Goal: Transaction & Acquisition: Purchase product/service

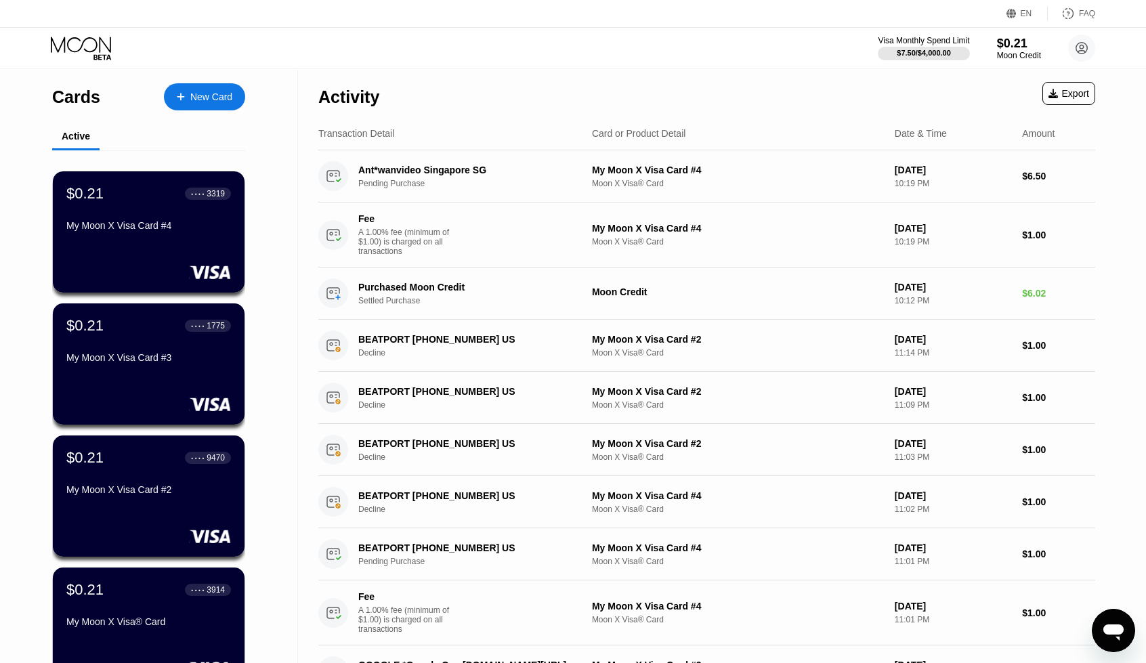
click at [417, 132] on div "Transaction Detail" at bounding box center [449, 133] width 263 height 11
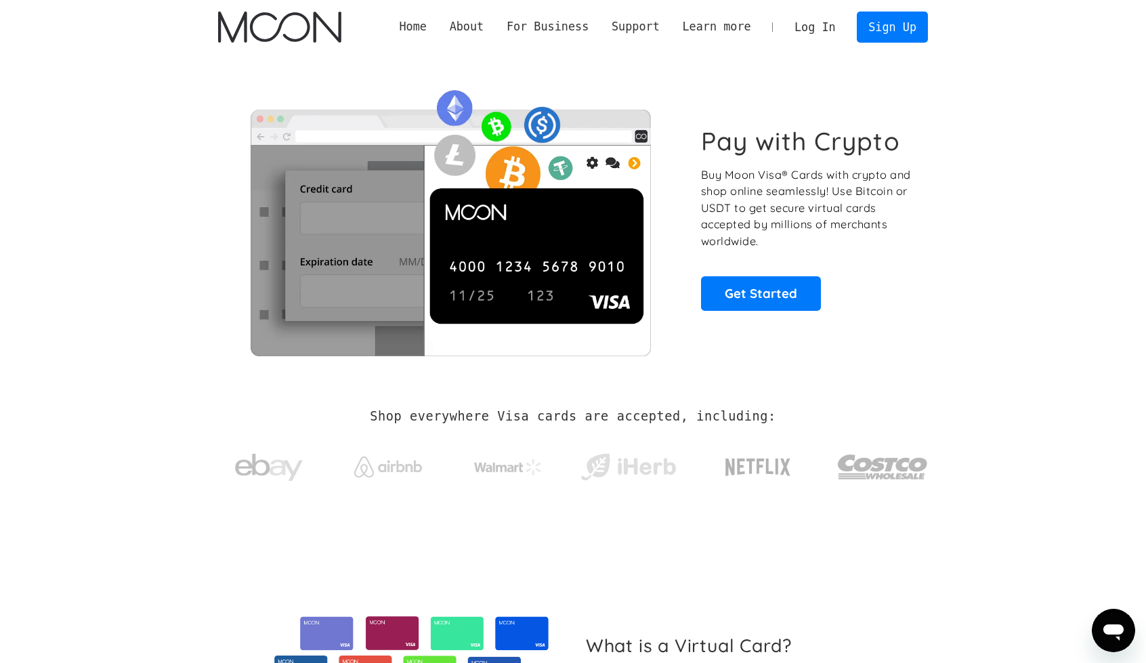
click at [801, 24] on link "Log In" at bounding box center [815, 27] width 64 height 30
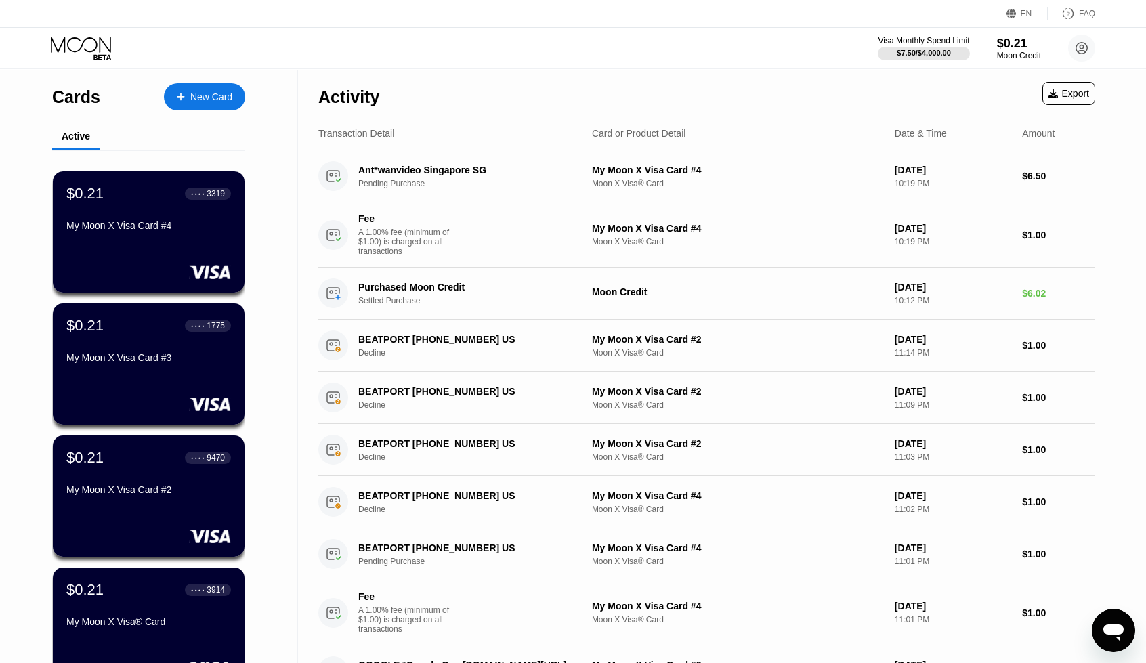
click at [435, 74] on div "Activity Export" at bounding box center [706, 93] width 777 height 47
click at [169, 231] on div "My Moon X Visa Card #4" at bounding box center [149, 225] width 166 height 11
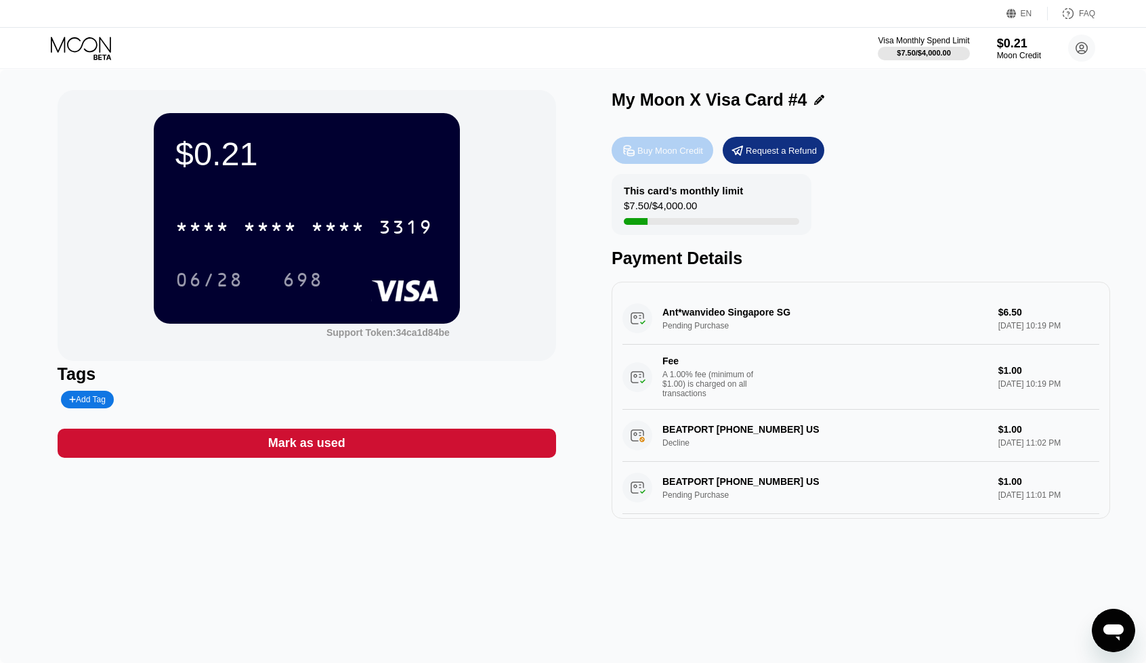
click at [652, 156] on div "Buy Moon Credit" at bounding box center [670, 151] width 66 height 12
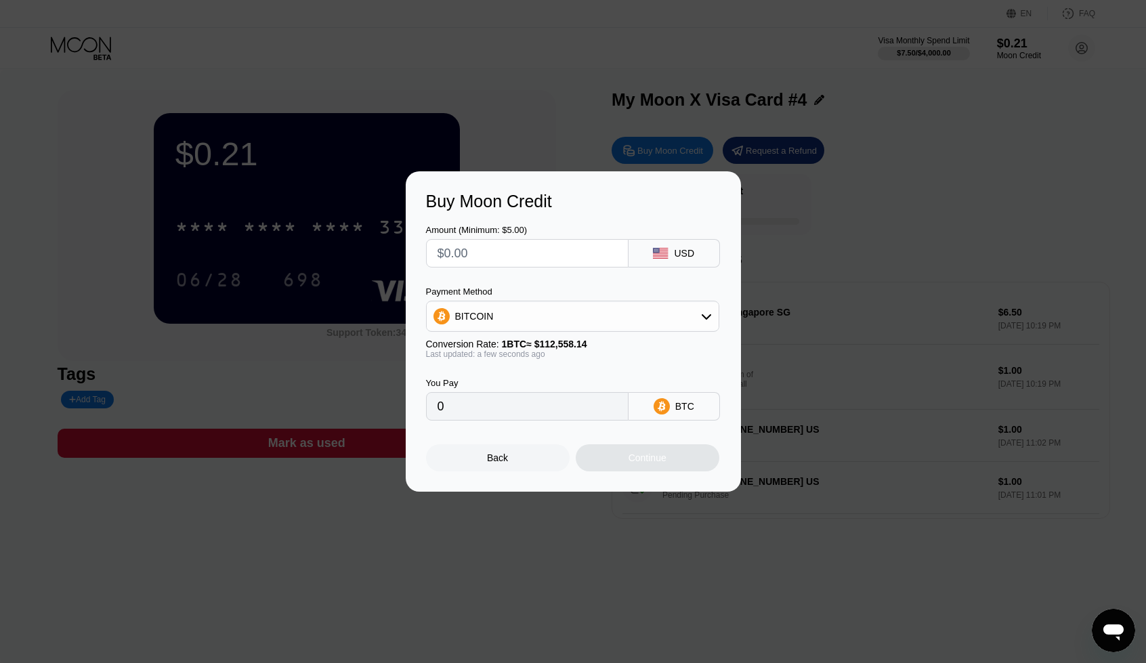
click at [622, 310] on div "BITCOIN" at bounding box center [573, 316] width 292 height 27
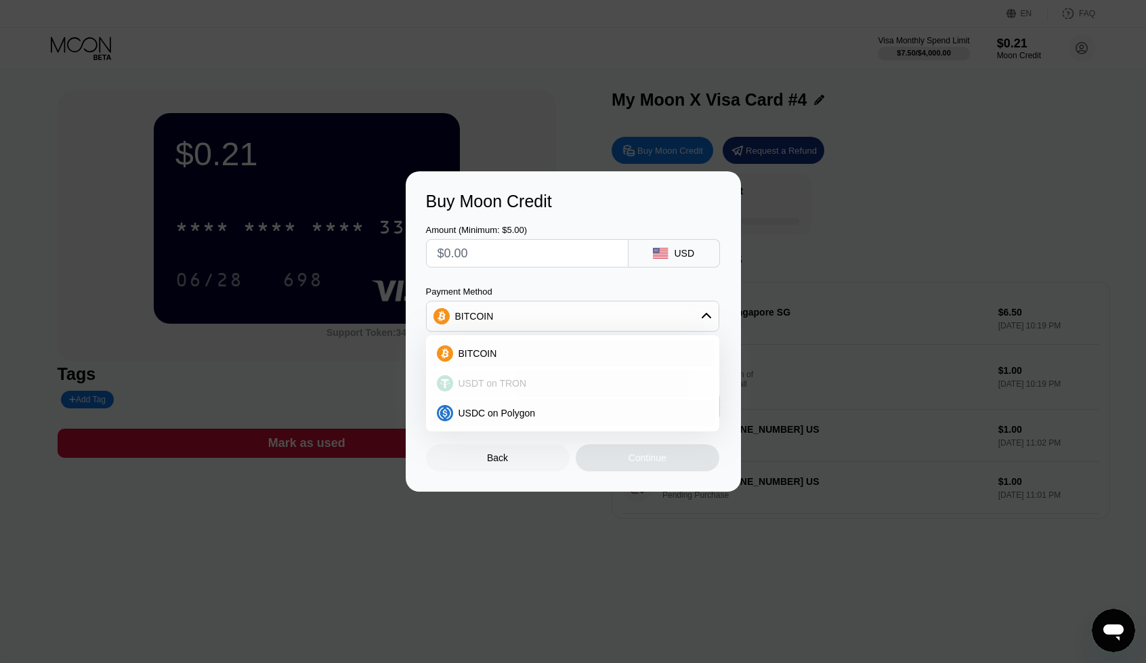
click at [550, 382] on div "USDT on TRON" at bounding box center [580, 383] width 255 height 11
type input "0.00"
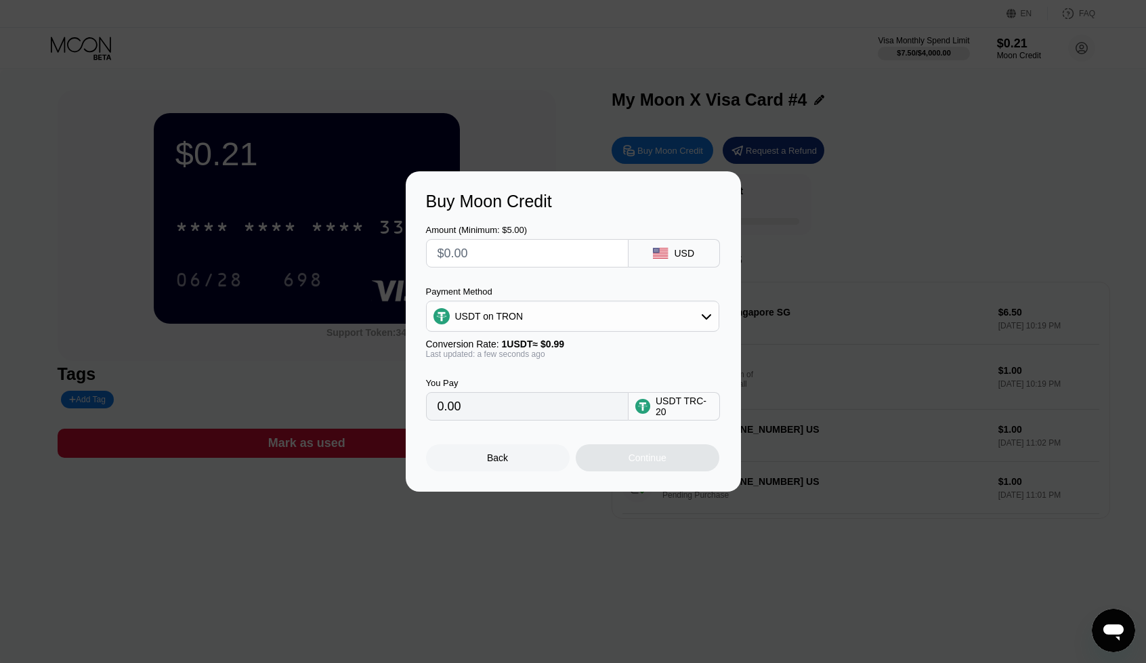
click at [505, 256] on input "text" at bounding box center [527, 253] width 179 height 27
type input "$5"
type input "5.05"
drag, startPoint x: 505, startPoint y: 256, endPoint x: 440, endPoint y: 261, distance: 65.2
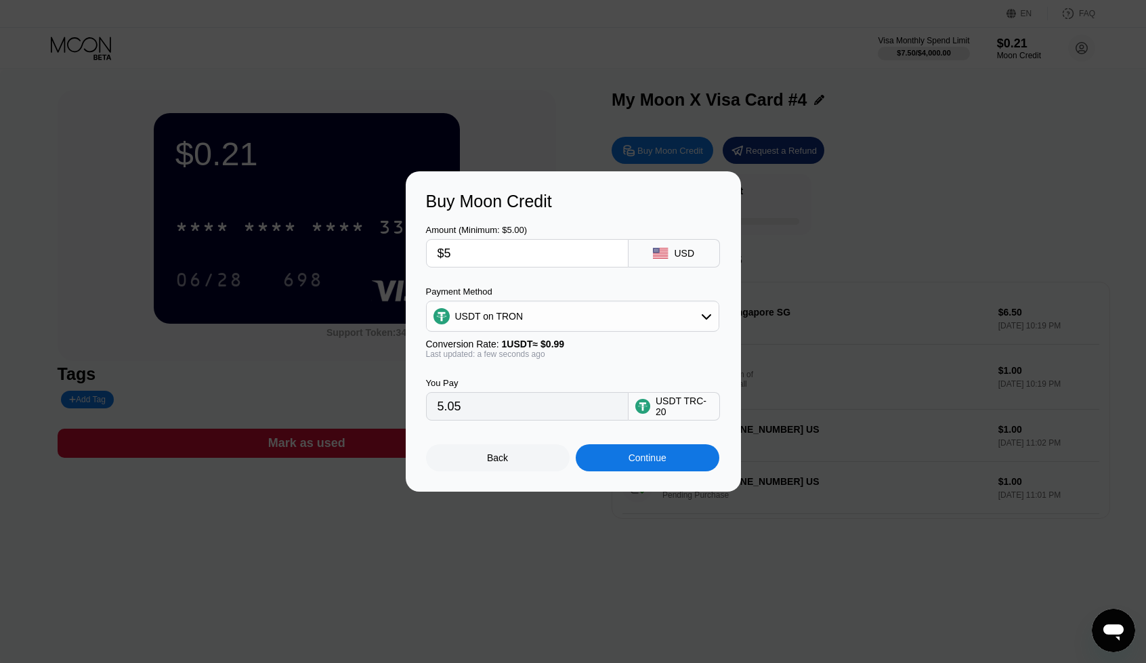
click at [440, 261] on input "$5" at bounding box center [527, 253] width 179 height 27
type input "$4"
type input "4.04"
type input "$4.6"
type input "4.65"
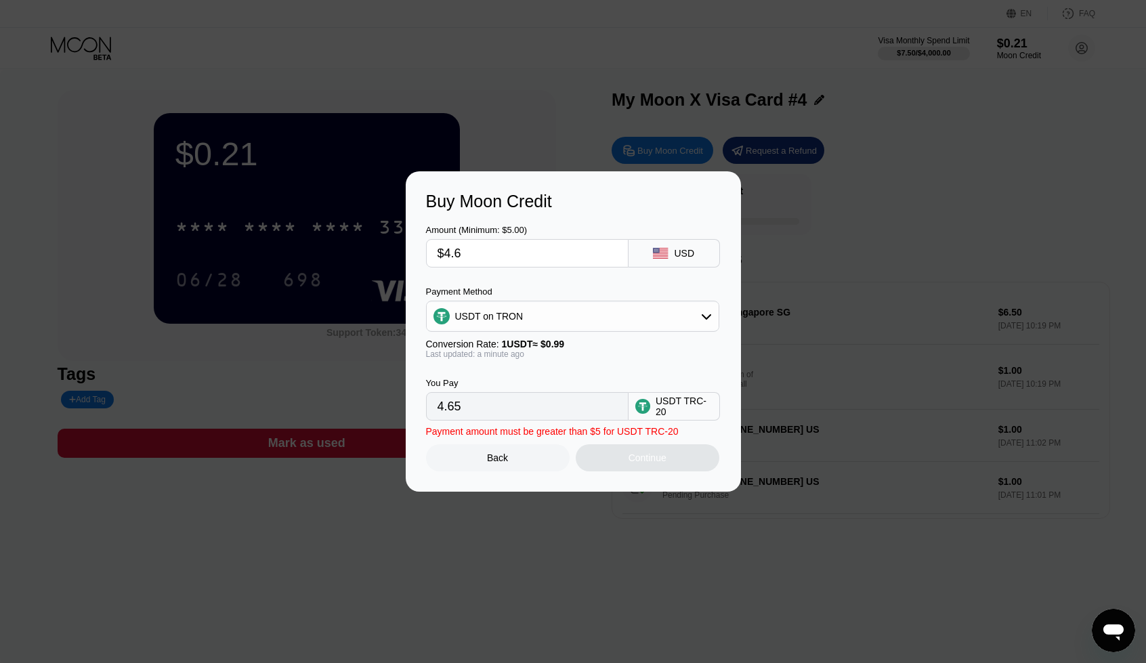
click at [517, 277] on div "Amount (Minimum: $5.00) $4.6 USD Payment Method USDT on TRON Conversion Rate: 1…" at bounding box center [573, 315] width 295 height 209
click at [456, 253] on input "$4.6" at bounding box center [527, 253] width 179 height 27
type input "$4.5"
type input "4.55"
type input "$4.55"
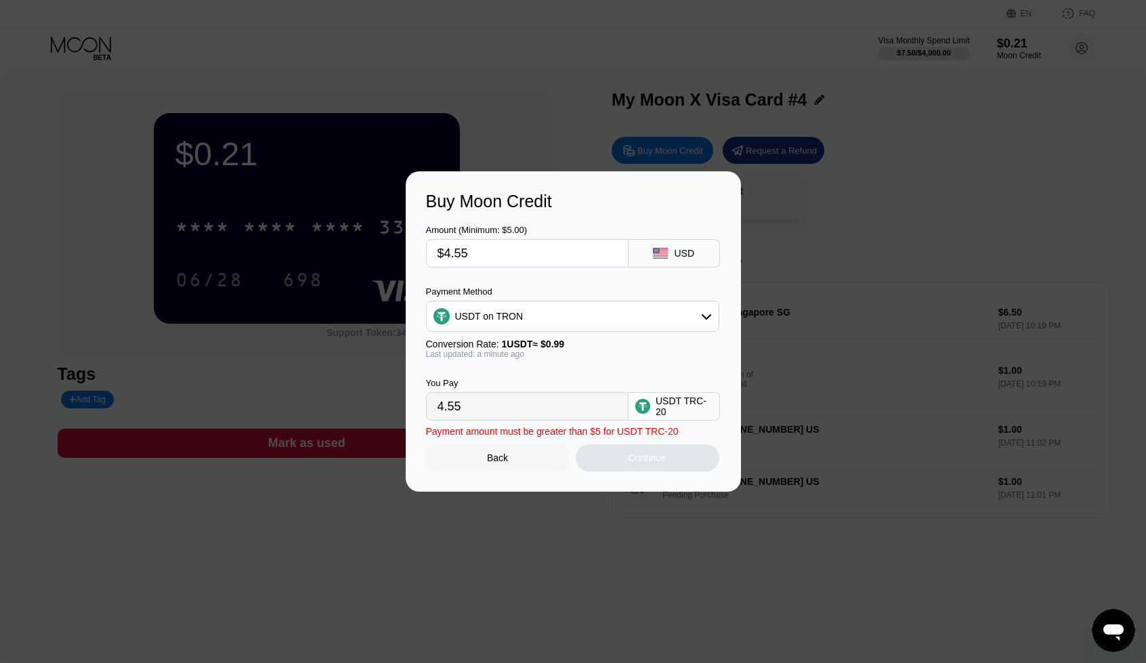
type input "4.60"
click at [513, 289] on div "Payment Method" at bounding box center [572, 292] width 293 height 10
click at [486, 251] on input "$4.55" at bounding box center [527, 253] width 179 height 27
drag, startPoint x: 473, startPoint y: 254, endPoint x: 423, endPoint y: 251, distance: 50.2
click at [423, 251] on div "Buy Moon Credit Amount (Minimum: $5.00) $4.55 USD Payment Method USDT on TRON C…" at bounding box center [573, 331] width 335 height 320
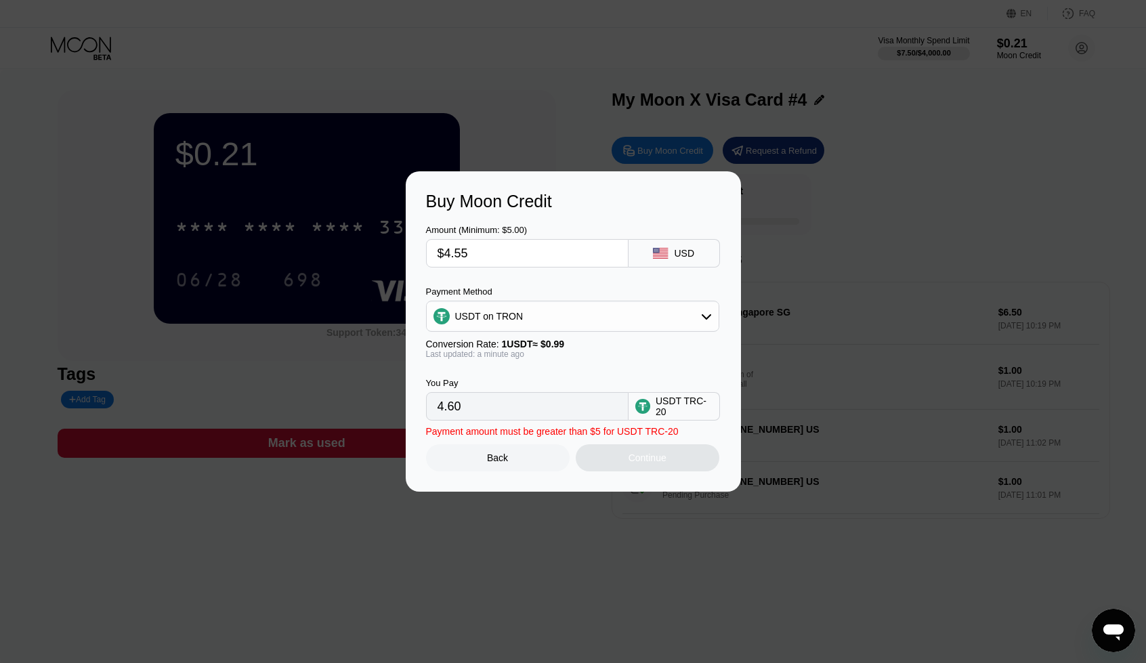
type input "$6"
type input "6.06"
type input "$6.5"
type input "6.57"
type input "$6."
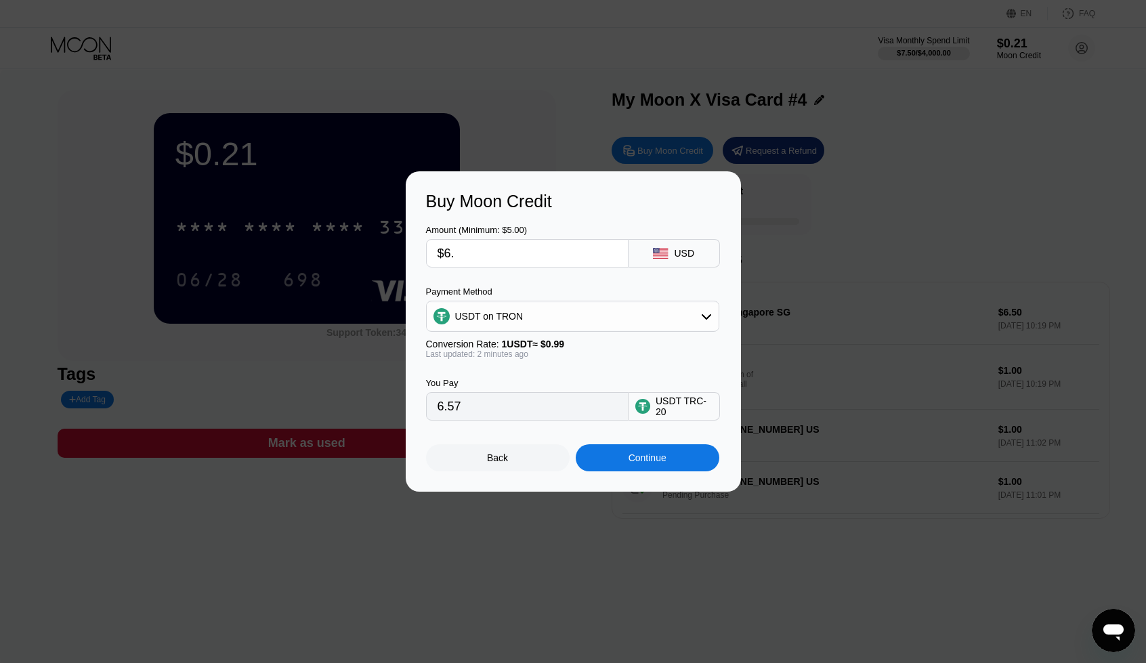
type input "6.06"
type input "$6.5"
type input "6.57"
type input "$6.52"
type input "6.59"
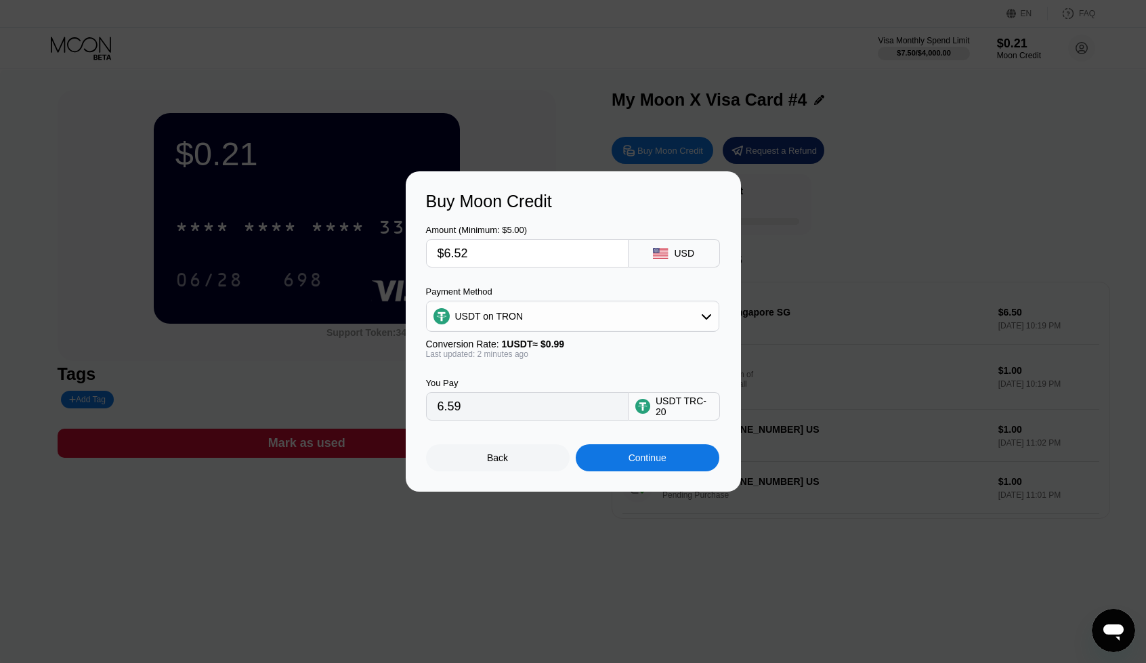
type input "$6.5"
type input "6.57"
type input "$6.52"
type input "6.59"
type input "$6.5"
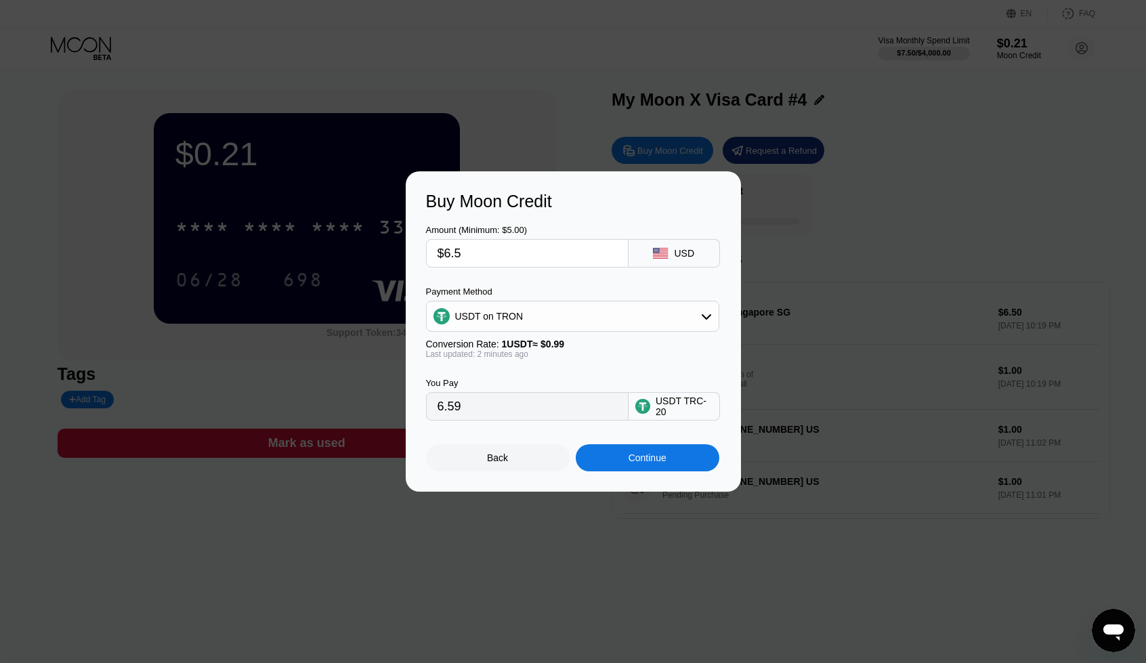
type input "6.57"
type input "$6."
type input "6.06"
type input "$6.6"
type input "6.67"
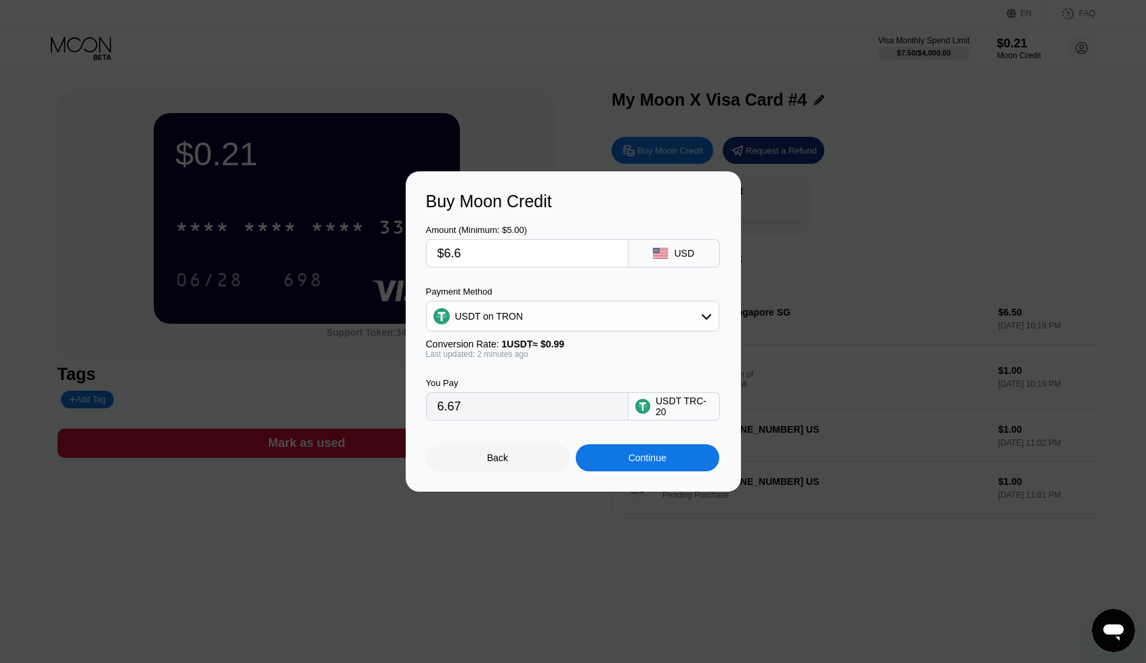
type input "$6."
type input "6.06"
type input "$6"
click at [637, 461] on div "Continue" at bounding box center [648, 457] width 38 height 11
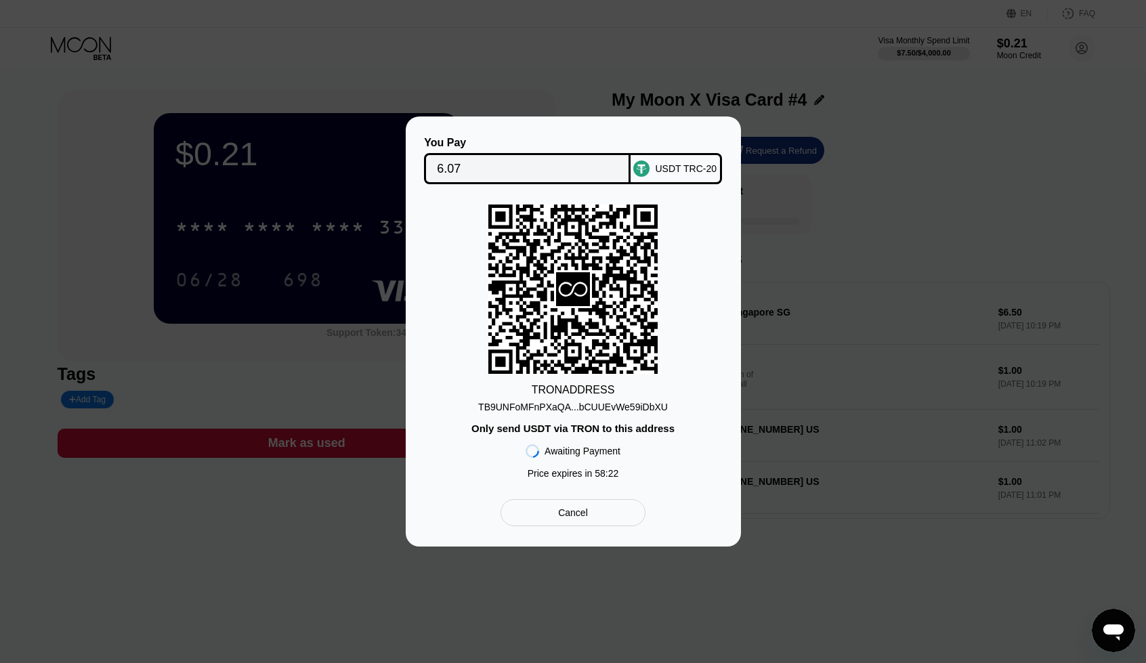
click at [612, 408] on div "TB9UNFoMFnPXaQA...bCUUEvWe59iDbXU" at bounding box center [573, 407] width 190 height 11
click at [618, 408] on div "TB9UNFoMFnPXaQA...bCUUEvWe59iDbXU" at bounding box center [573, 407] width 190 height 11
click at [620, 405] on div "TB9UNFoMFnPXaQA...bCUUEvWe59iDbXU" at bounding box center [573, 407] width 190 height 11
click at [616, 406] on div "TB9UNFoMFnPXaQA...bCUUEvWe59iDbXU" at bounding box center [573, 407] width 190 height 11
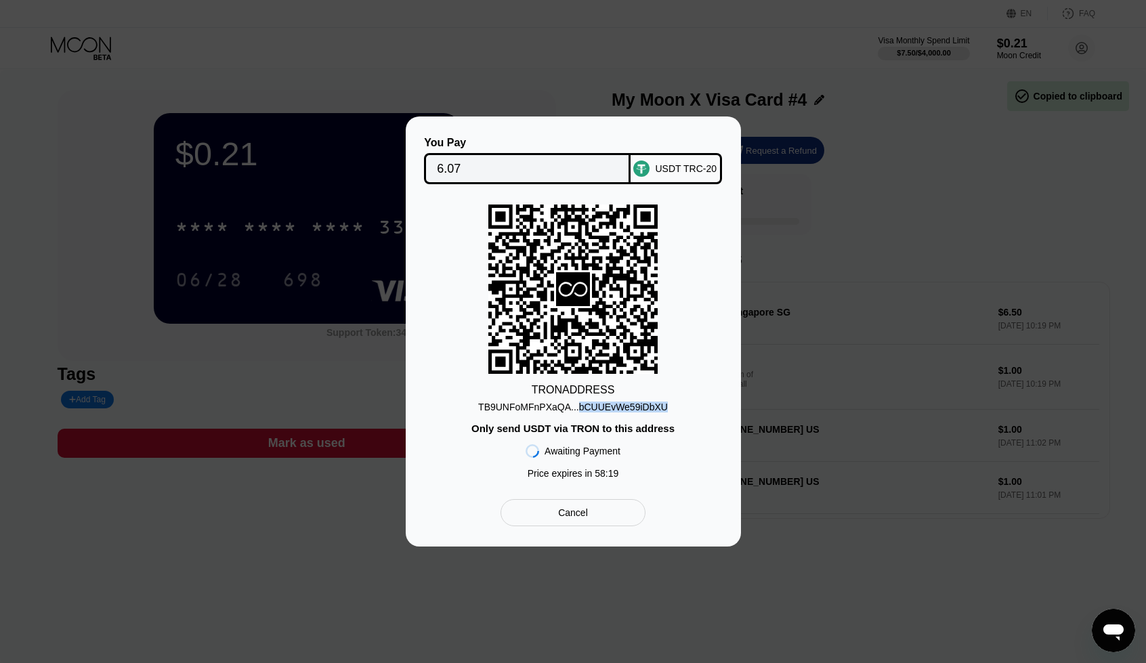
click at [616, 406] on div "TB9UNFoMFnPXaQA...bCUUEvWe59iDbXU" at bounding box center [573, 407] width 190 height 11
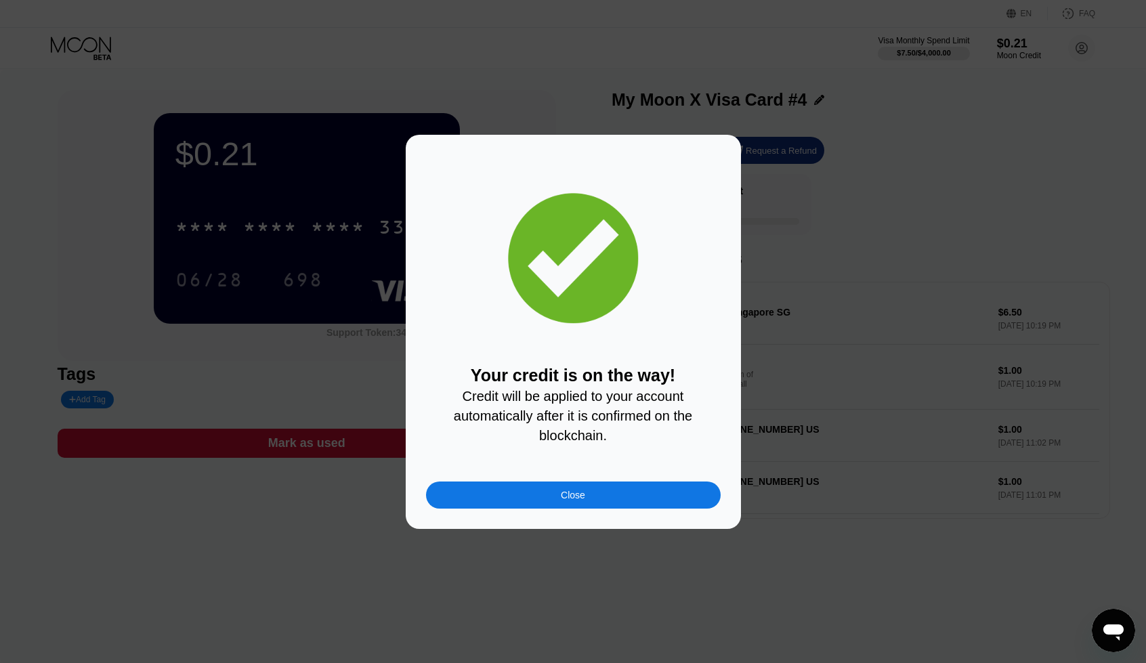
click at [665, 498] on div "Close" at bounding box center [573, 495] width 295 height 27
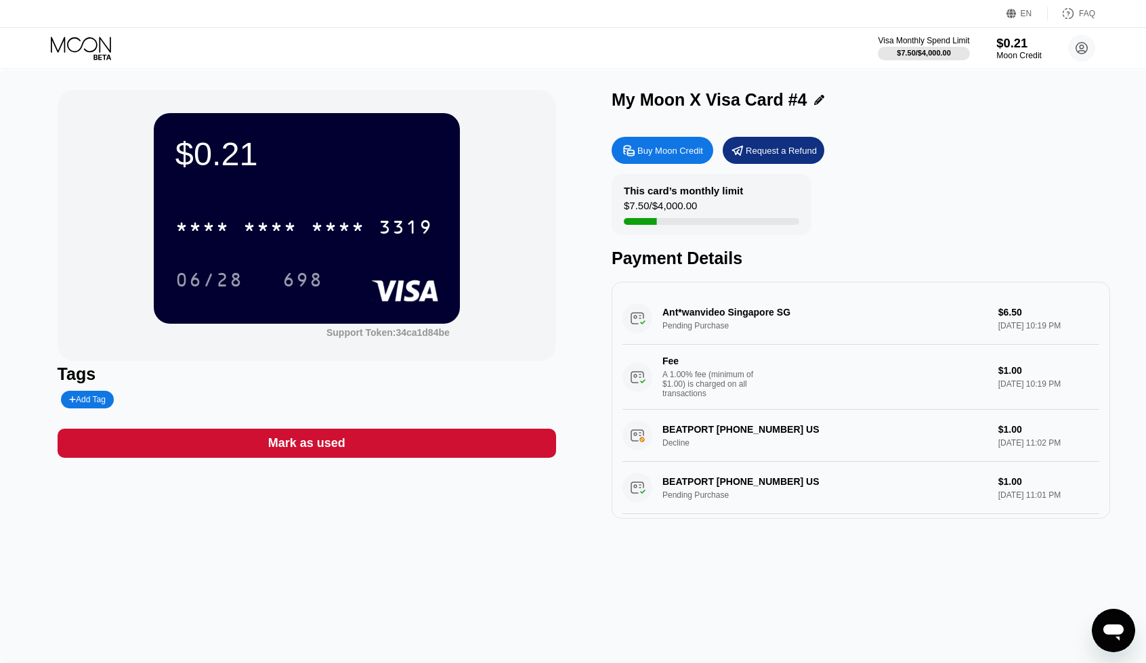
click at [1025, 54] on div "Moon Credit" at bounding box center [1018, 55] width 45 height 9
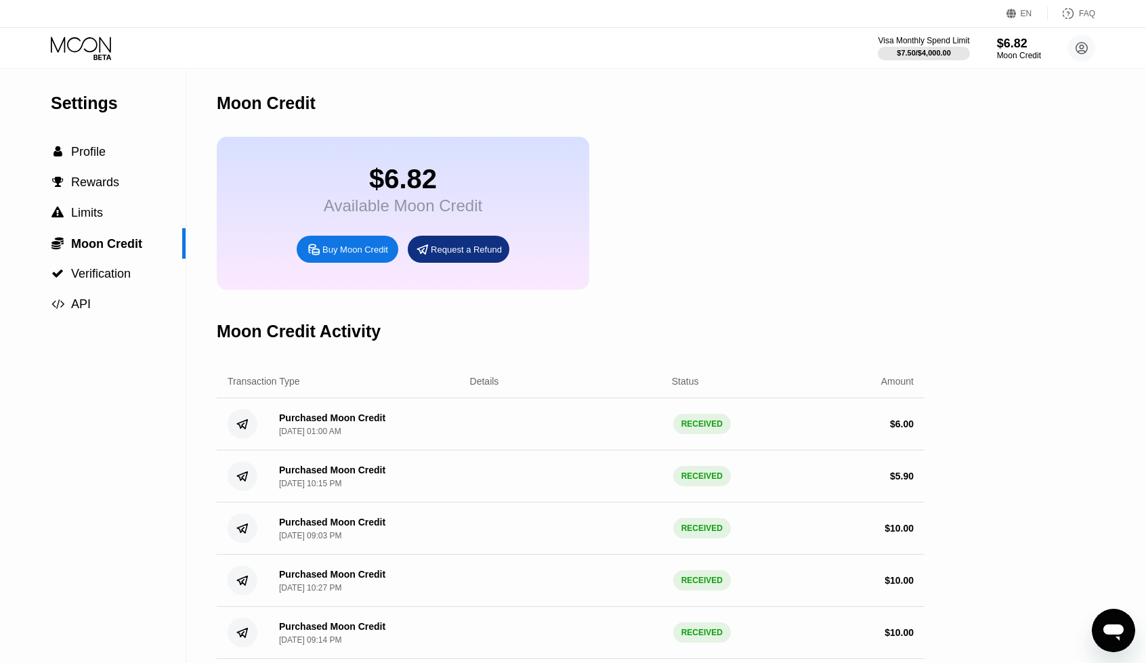
click at [701, 179] on div "$6.82 Available Moon Credit Buy Moon Credit Request a Refund" at bounding box center [571, 213] width 708 height 153
